Goal: Find specific page/section: Find specific page/section

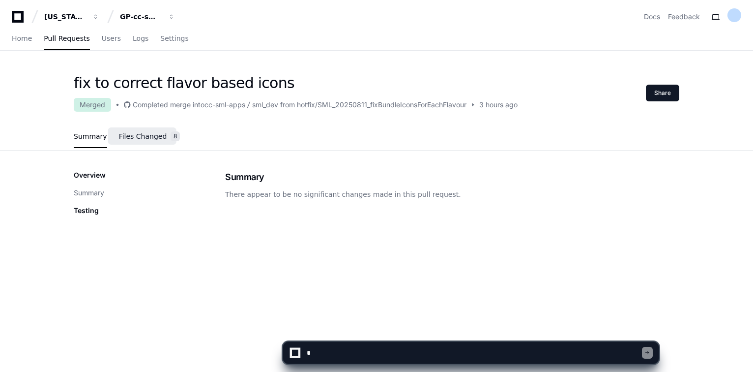
click at [131, 136] on span "Files Changed" at bounding box center [143, 136] width 48 height 6
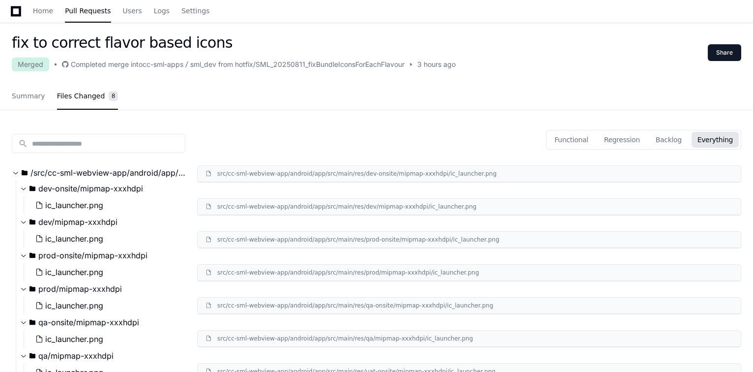
scroll to position [118, 0]
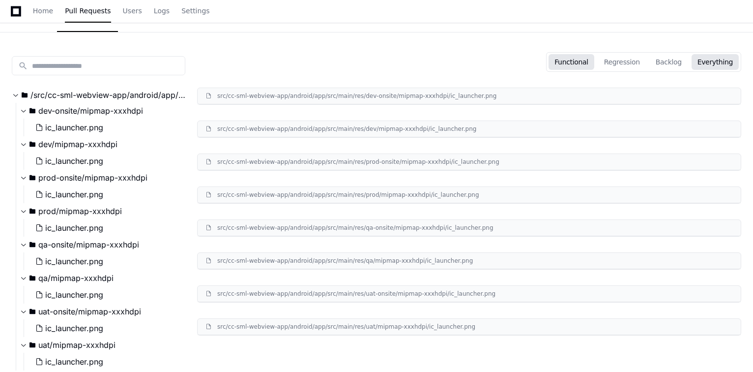
click at [577, 60] on button "Functional" at bounding box center [571, 62] width 46 height 16
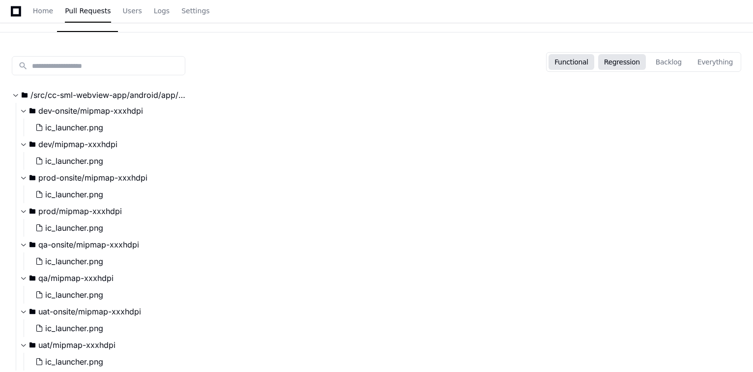
click at [646, 64] on button "Regression" at bounding box center [622, 62] width 48 height 16
click at [669, 65] on button "Backlog" at bounding box center [669, 62] width 38 height 16
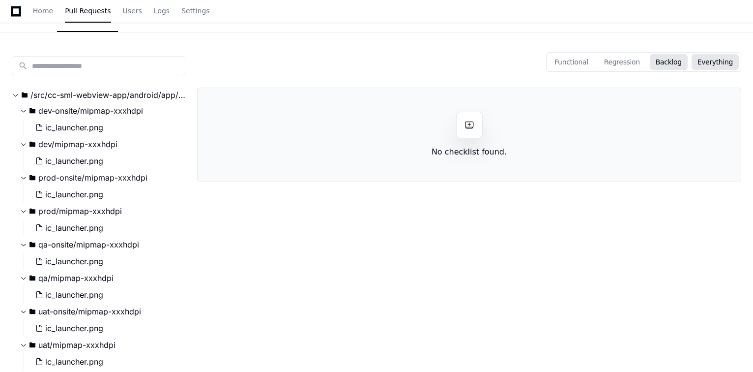
click at [717, 64] on button "Everything" at bounding box center [715, 62] width 47 height 16
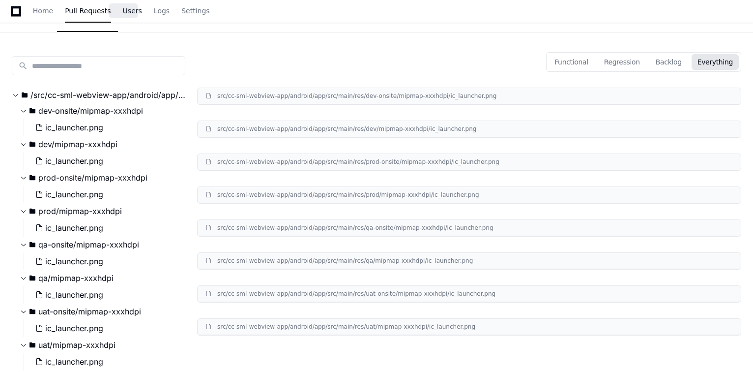
click at [124, 16] on link "Users" at bounding box center [132, 11] width 19 height 23
